Goal: Task Accomplishment & Management: Manage account settings

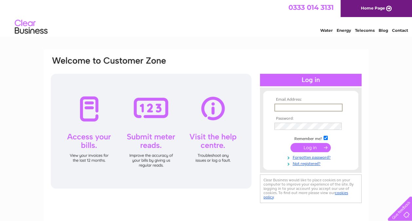
click at [311, 108] on input "text" at bounding box center [308, 108] width 68 height 8
paste input "brian.oconnor@randolphgroup.co.uk"
type input "brian.oconnor@randolphgroup.co.uk"
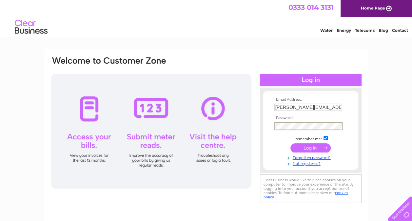
click at [305, 144] on input "submit" at bounding box center [310, 147] width 40 height 9
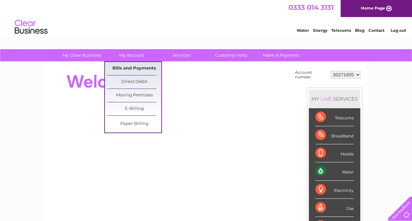
click at [138, 68] on link "Bills and Payments" at bounding box center [134, 68] width 54 height 13
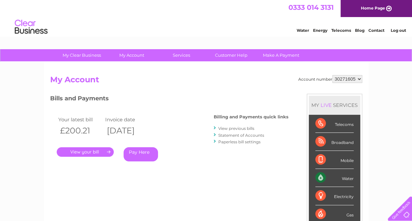
click at [87, 152] on link "." at bounding box center [85, 152] width 57 height 10
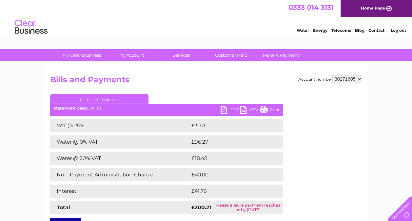
click at [234, 111] on link "PDF" at bounding box center [231, 111] width 20 height 10
